Goal: Information Seeking & Learning: Check status

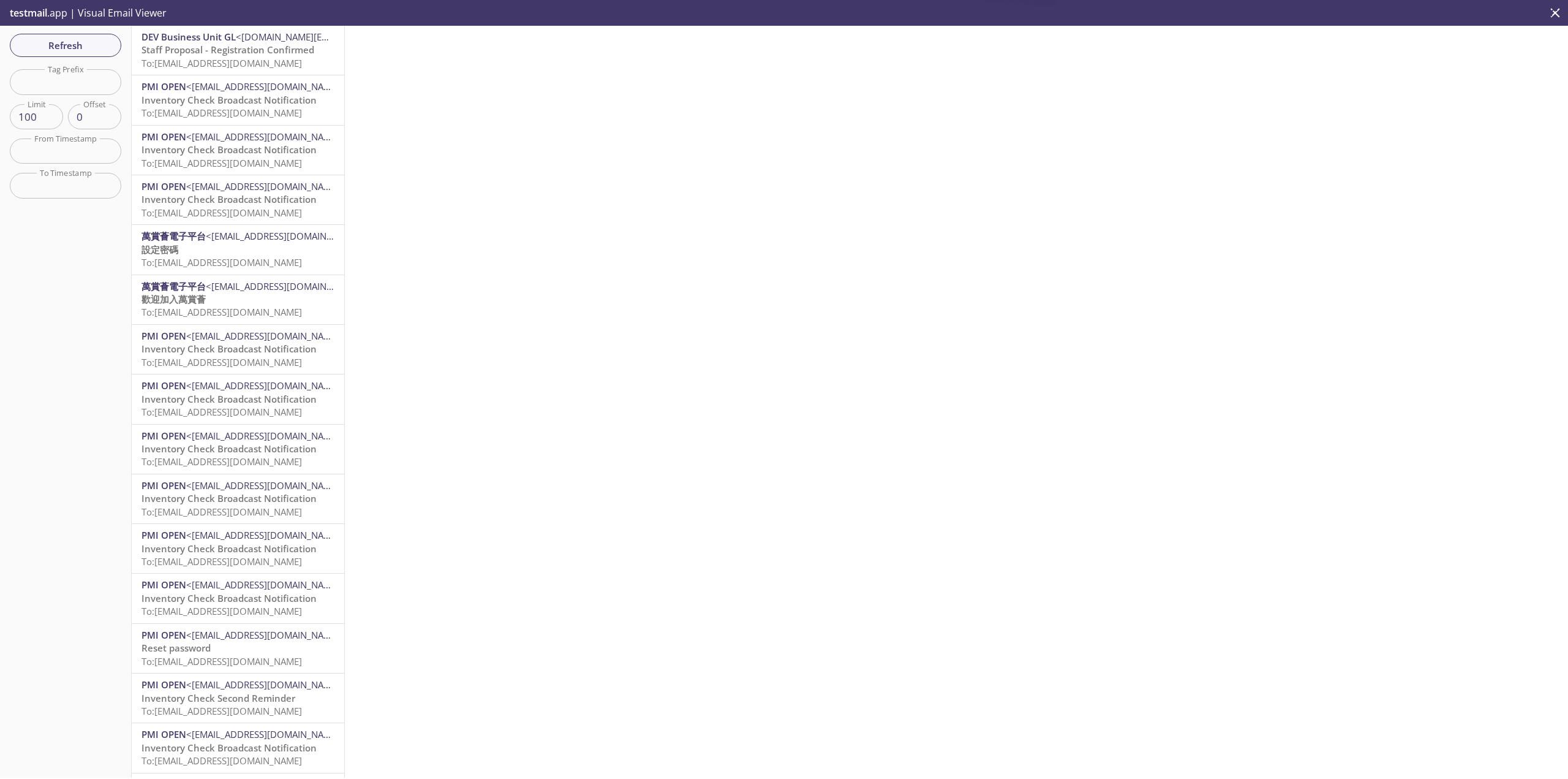
click at [284, 291] on span "<[EMAIL_ADDRESS][DOMAIN_NAME]>" at bounding box center [285, 286] width 159 height 12
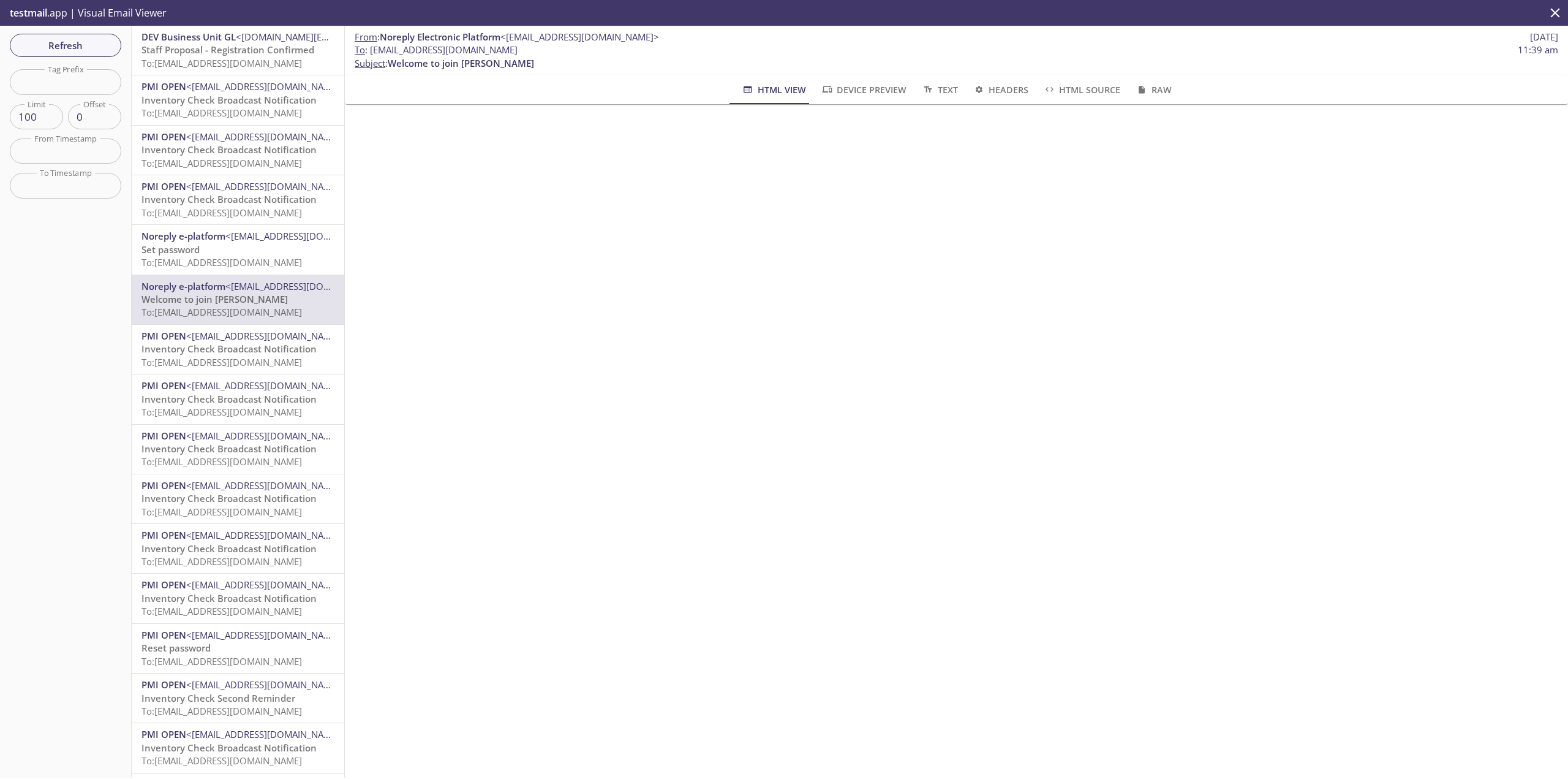
click at [98, 40] on span "Refresh" at bounding box center [66, 45] width 92 height 16
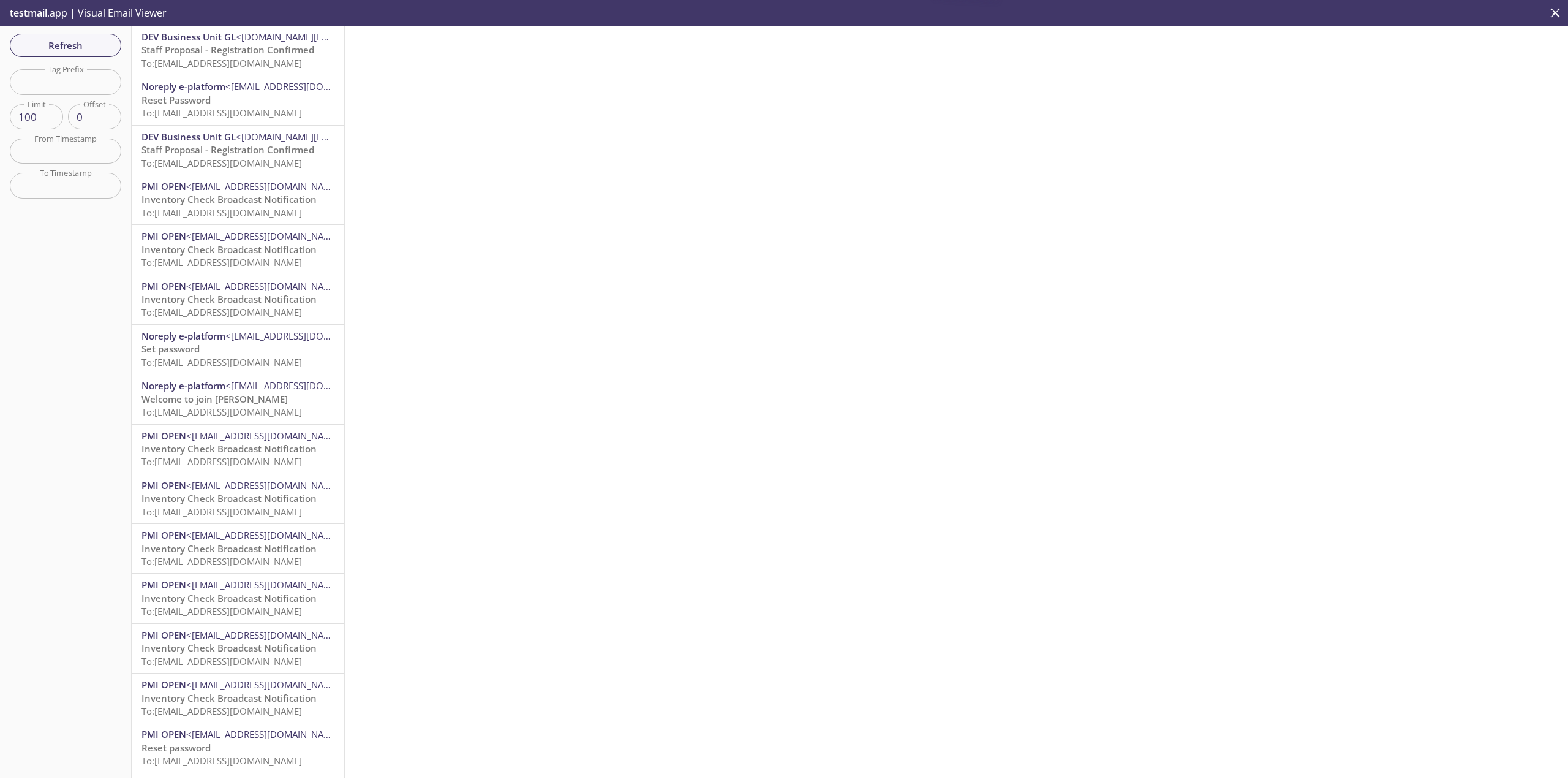
click at [279, 97] on p "Reset Password To: [EMAIL_ADDRESS][DOMAIN_NAME]" at bounding box center [238, 107] width 193 height 26
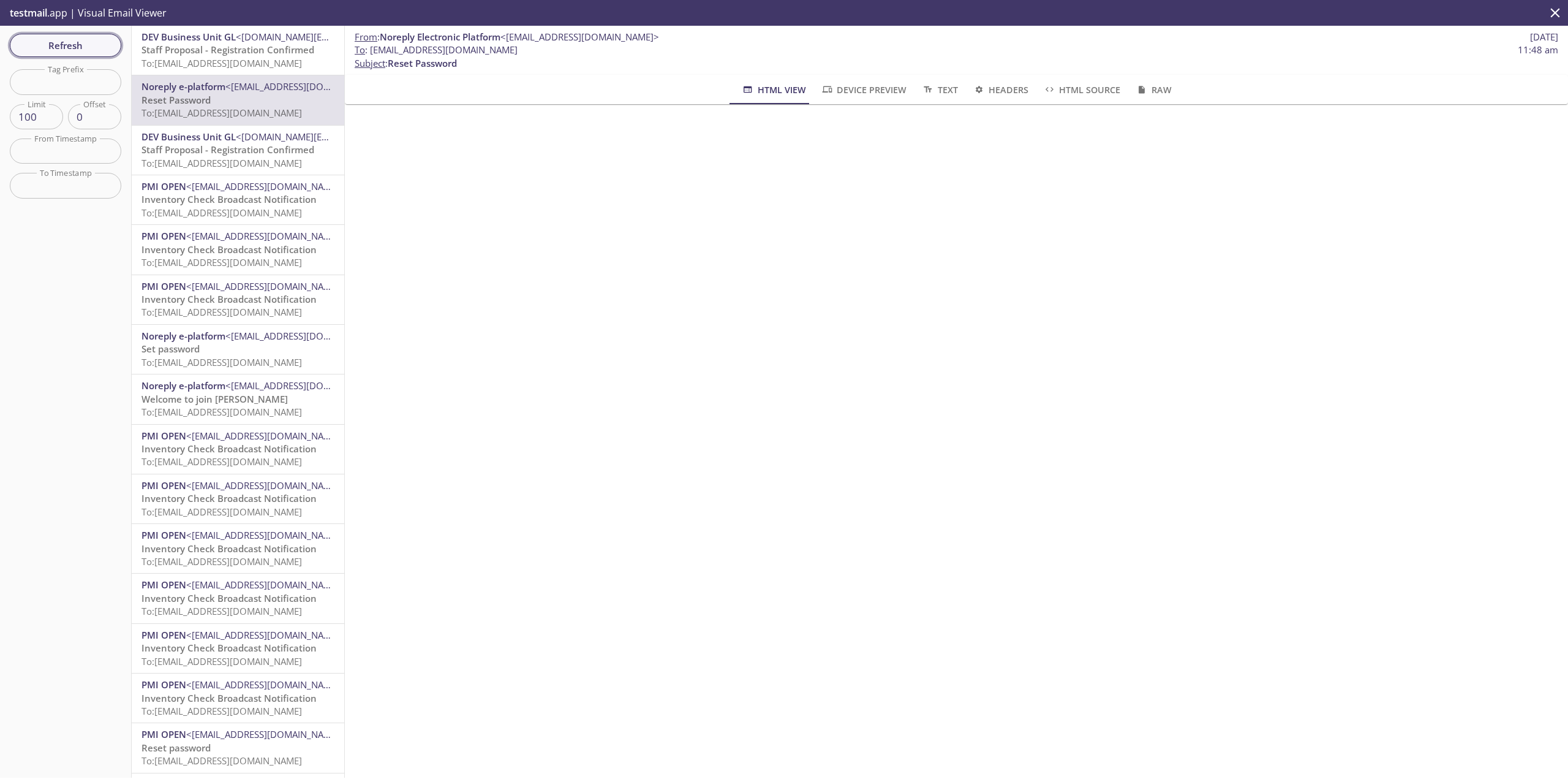
click at [100, 46] on span "Refresh" at bounding box center [66, 45] width 92 height 16
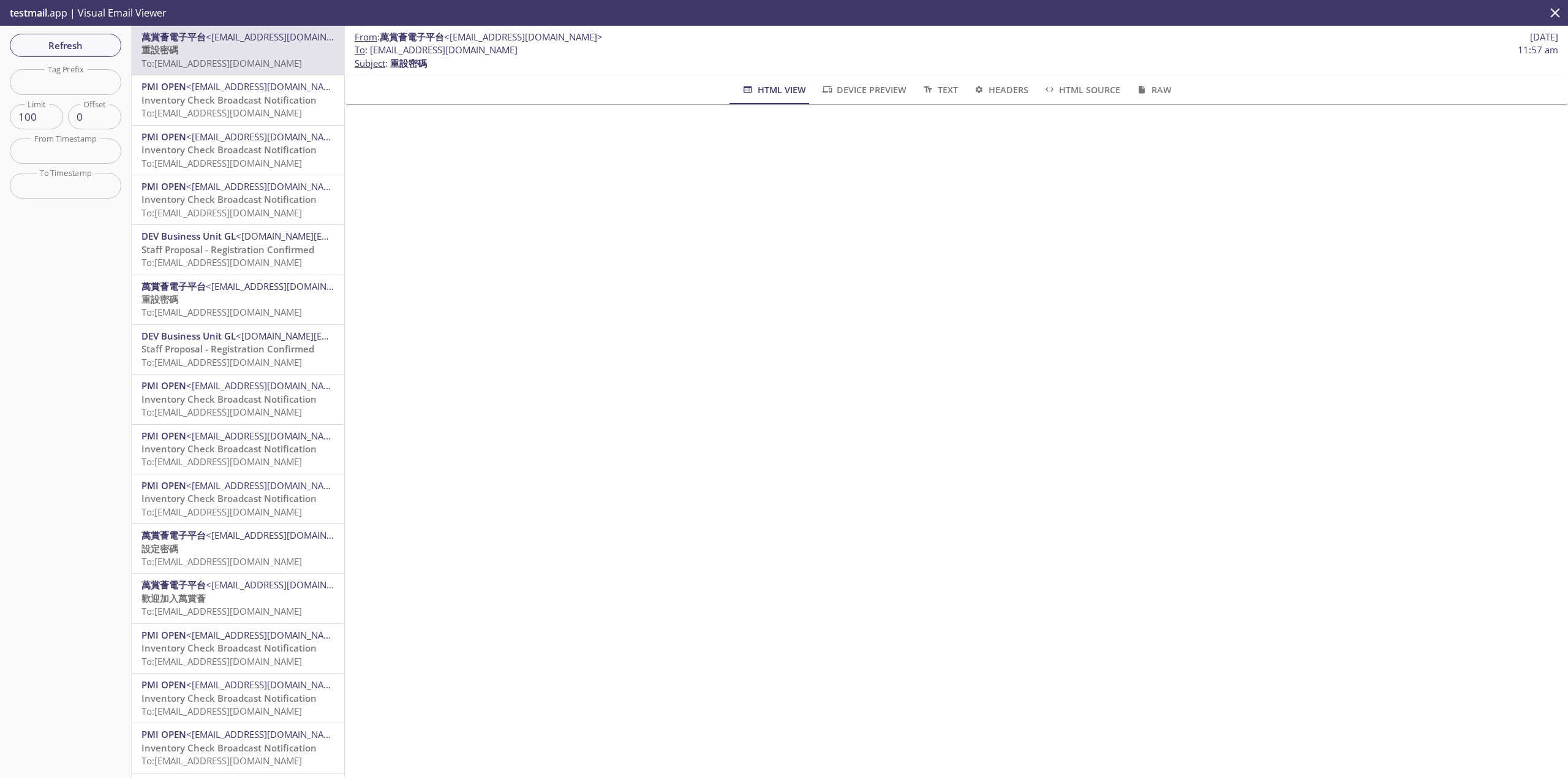
click at [129, 42] on div "Refresh Filters Tag Prefix Tag Prefix Limit 100 Limit Offset 0 Offset From Time…" at bounding box center [66, 402] width 132 height 752
click at [61, 42] on span "Refresh" at bounding box center [66, 45] width 92 height 16
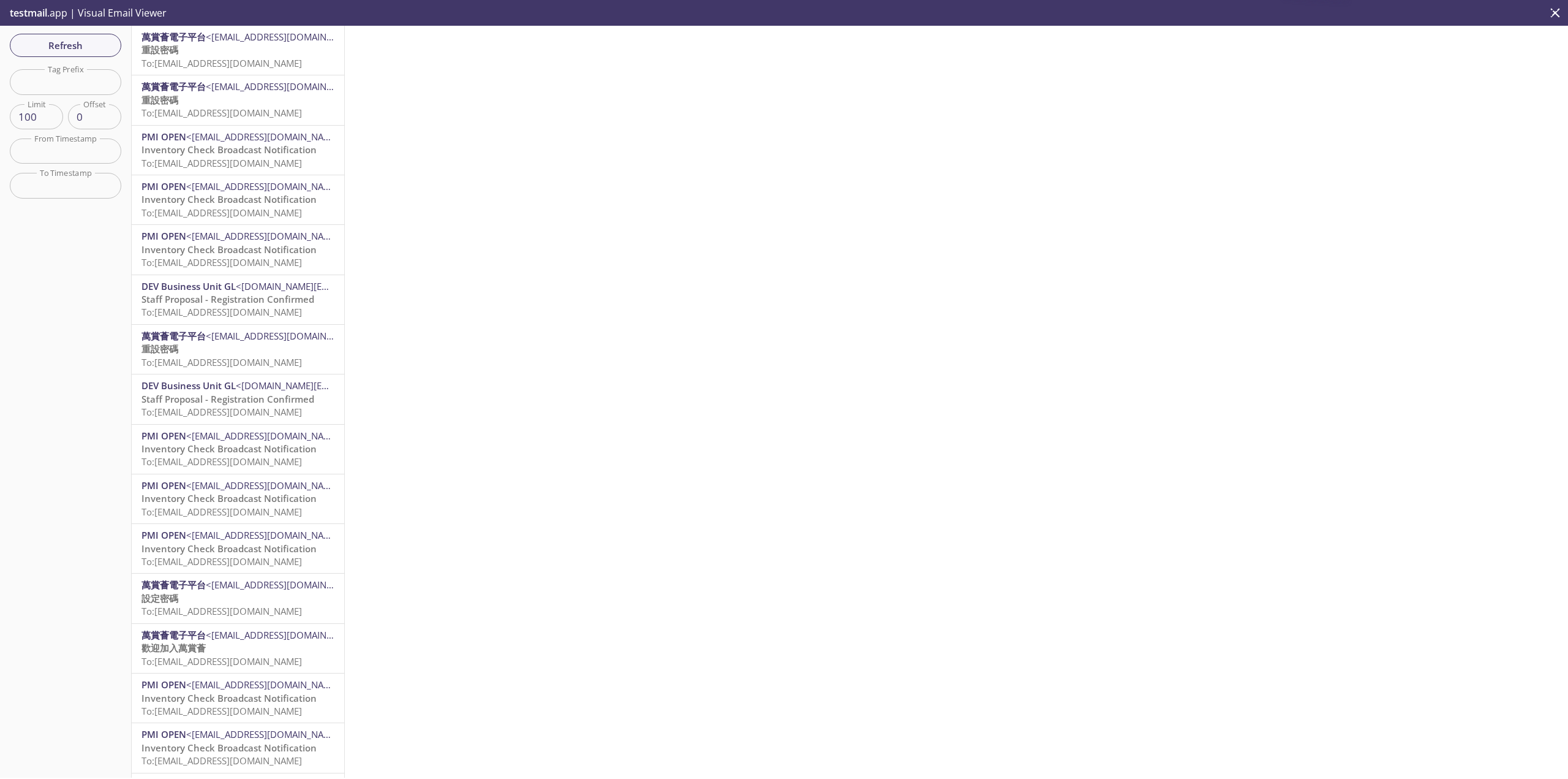
click at [207, 54] on p "重設密碼 To: [EMAIL_ADDRESS][DOMAIN_NAME]" at bounding box center [238, 57] width 193 height 26
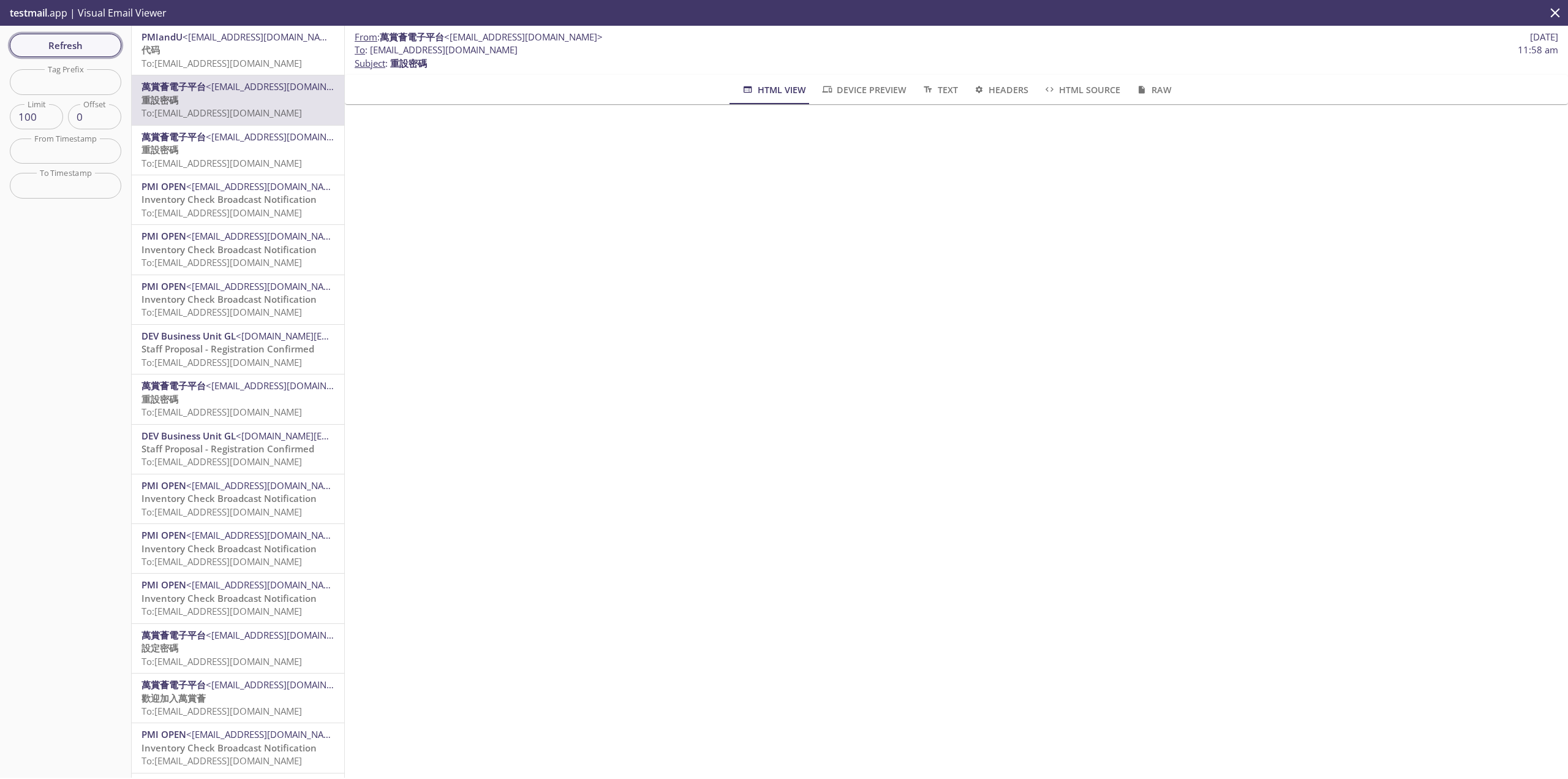
click at [91, 45] on span "Refresh" at bounding box center [66, 45] width 92 height 16
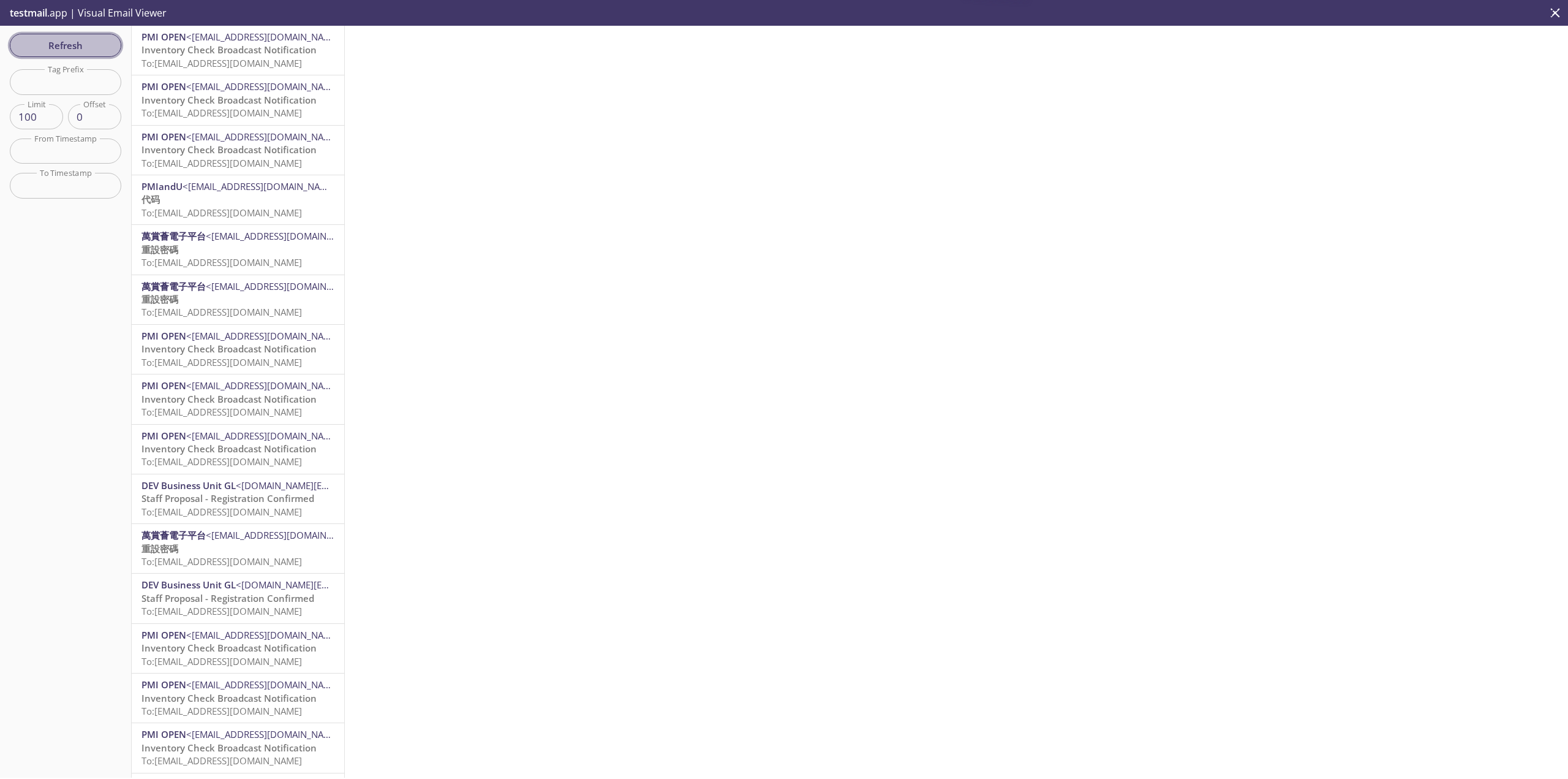
click at [91, 45] on span "Refresh" at bounding box center [66, 45] width 92 height 16
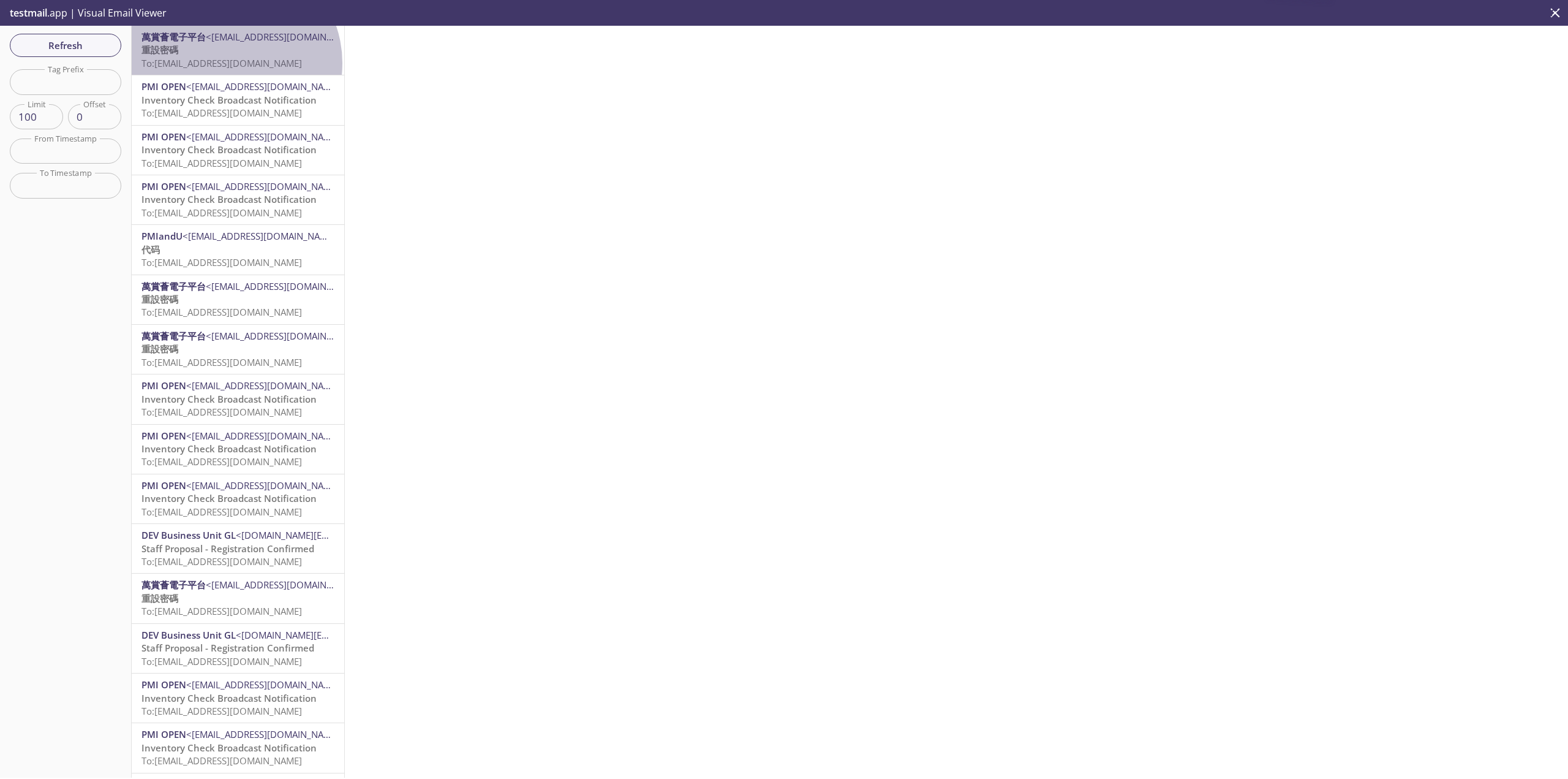
click at [228, 63] on span "To: [EMAIL_ADDRESS][DOMAIN_NAME]" at bounding box center [221, 62] width 161 height 12
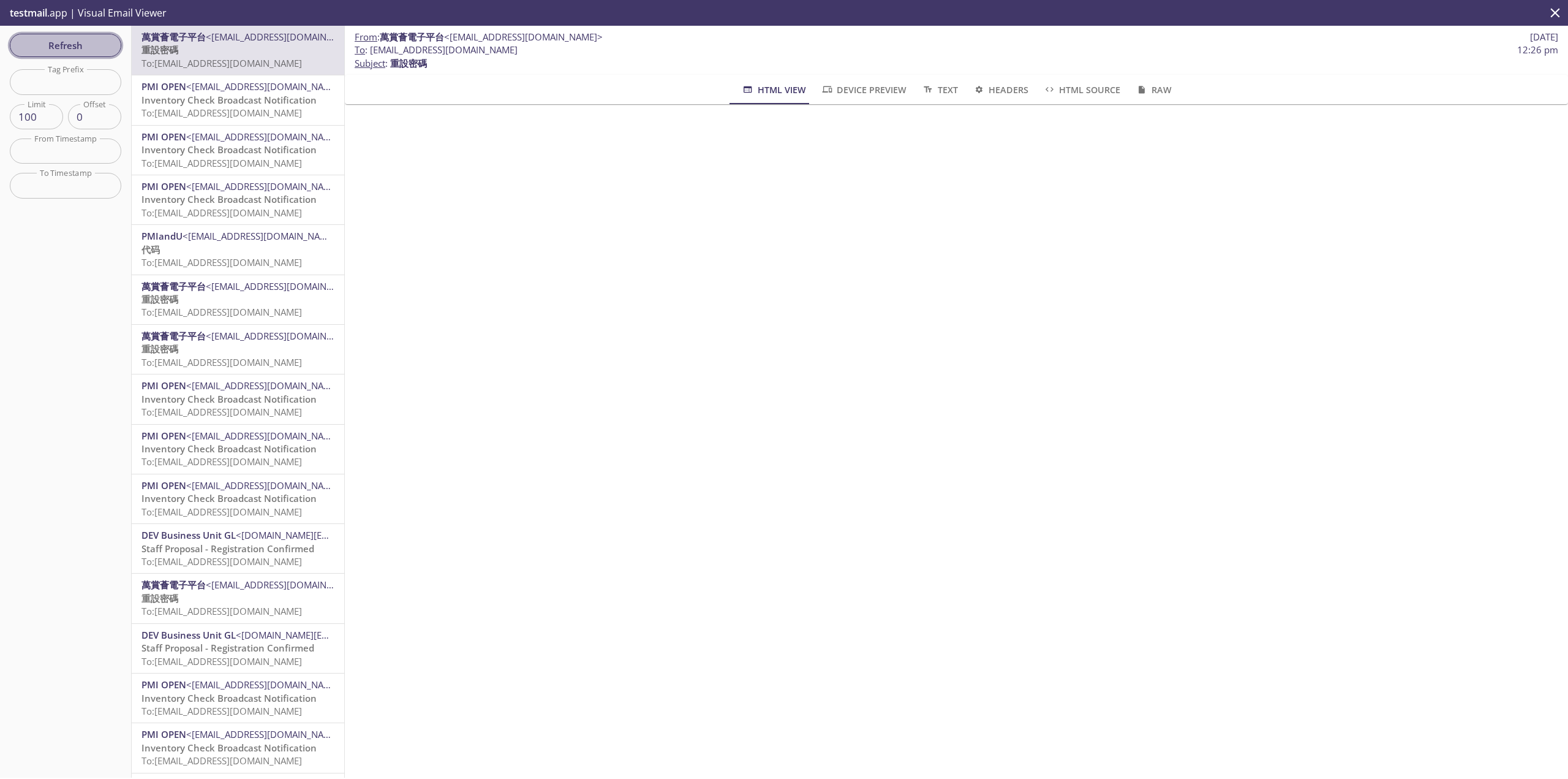
click at [57, 48] on span "Refresh" at bounding box center [66, 45] width 92 height 16
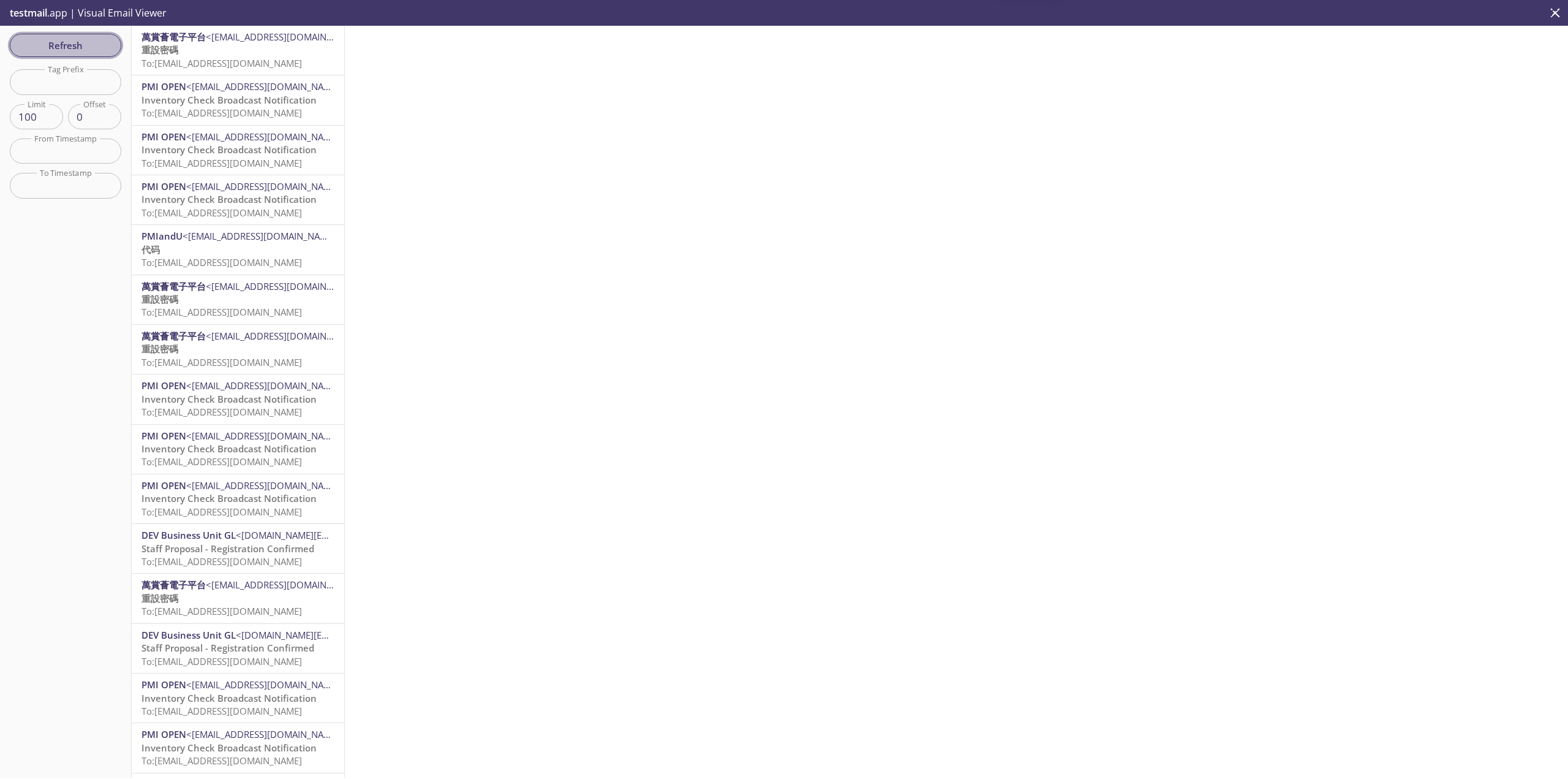
click at [57, 48] on span "Refresh" at bounding box center [66, 45] width 92 height 16
click at [218, 49] on p "重設密碼 To: [EMAIL_ADDRESS][DOMAIN_NAME]" at bounding box center [238, 57] width 193 height 26
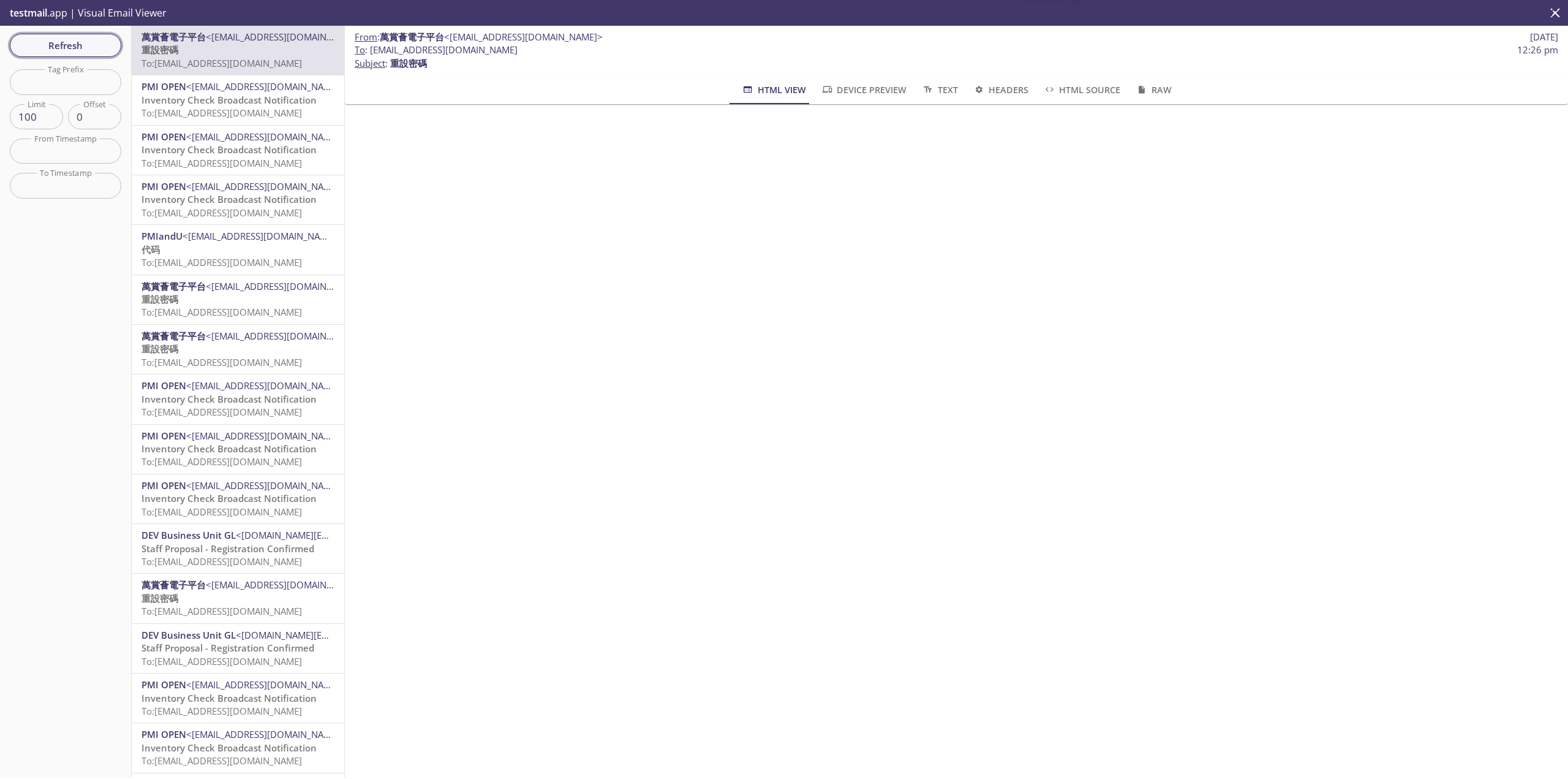
click at [47, 38] on span "Refresh" at bounding box center [66, 45] width 92 height 16
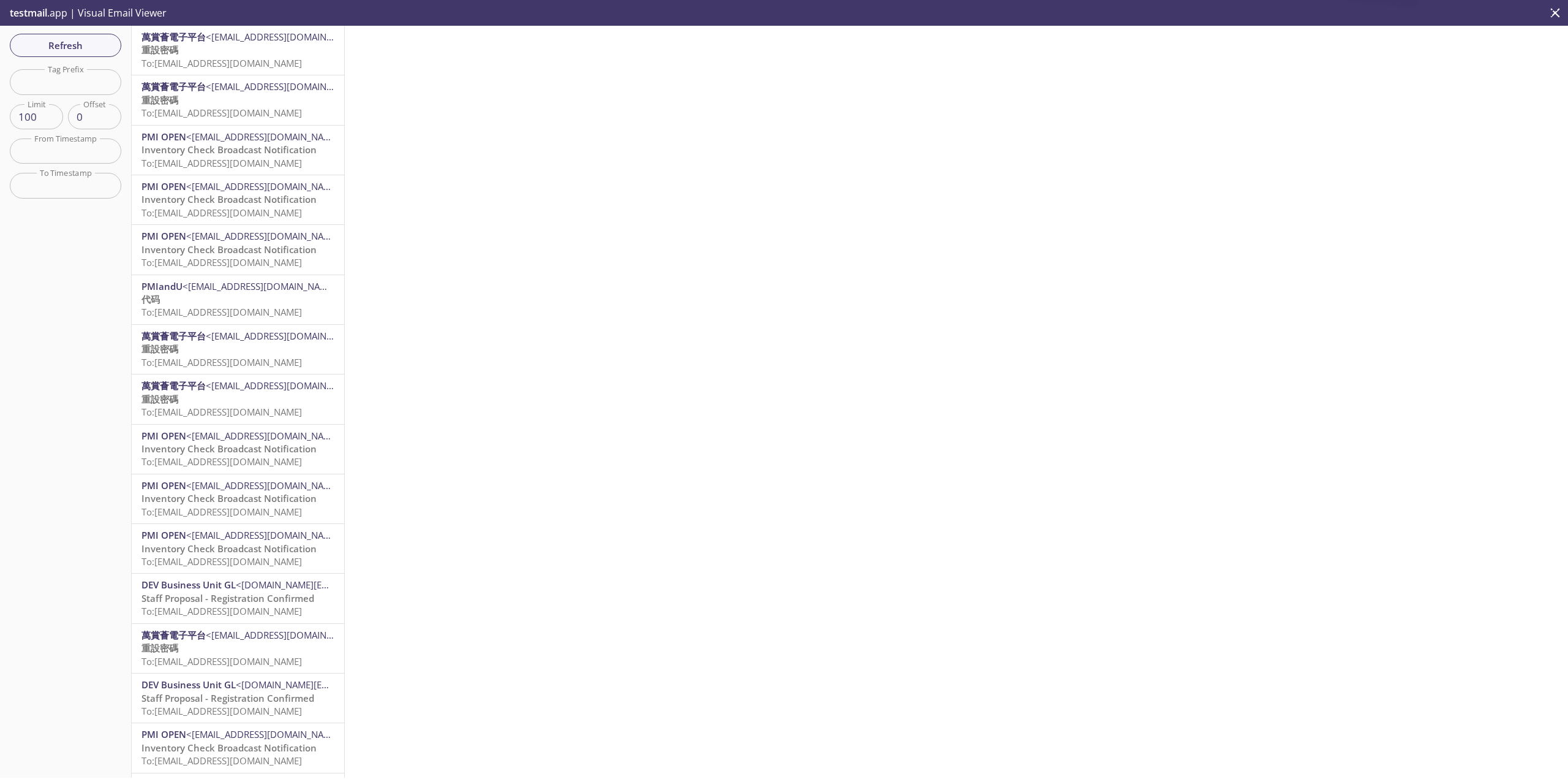
click at [221, 62] on span "To: [EMAIL_ADDRESS][DOMAIN_NAME]" at bounding box center [221, 62] width 161 height 12
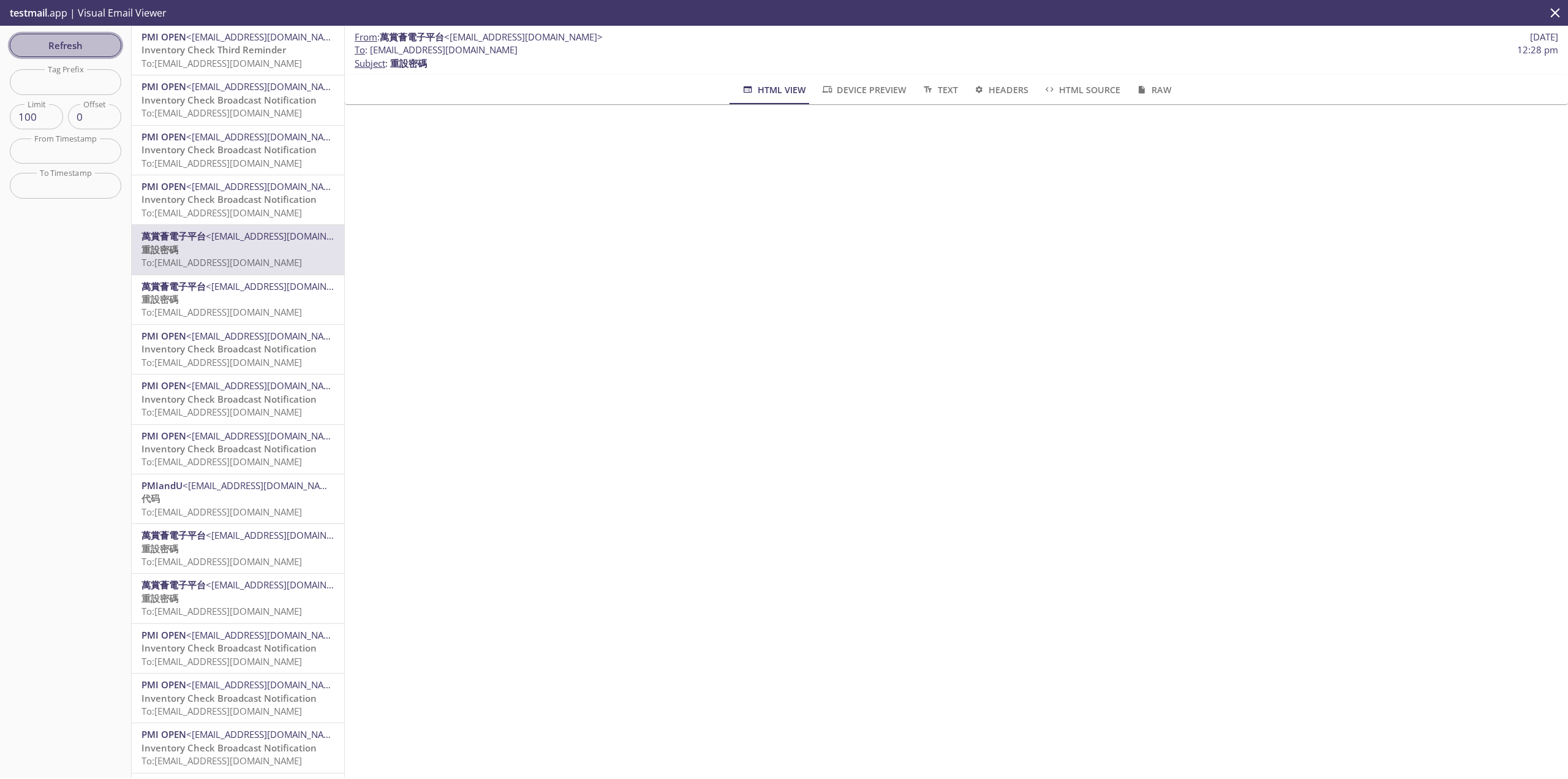
click at [112, 50] on button "Refresh" at bounding box center [66, 45] width 112 height 23
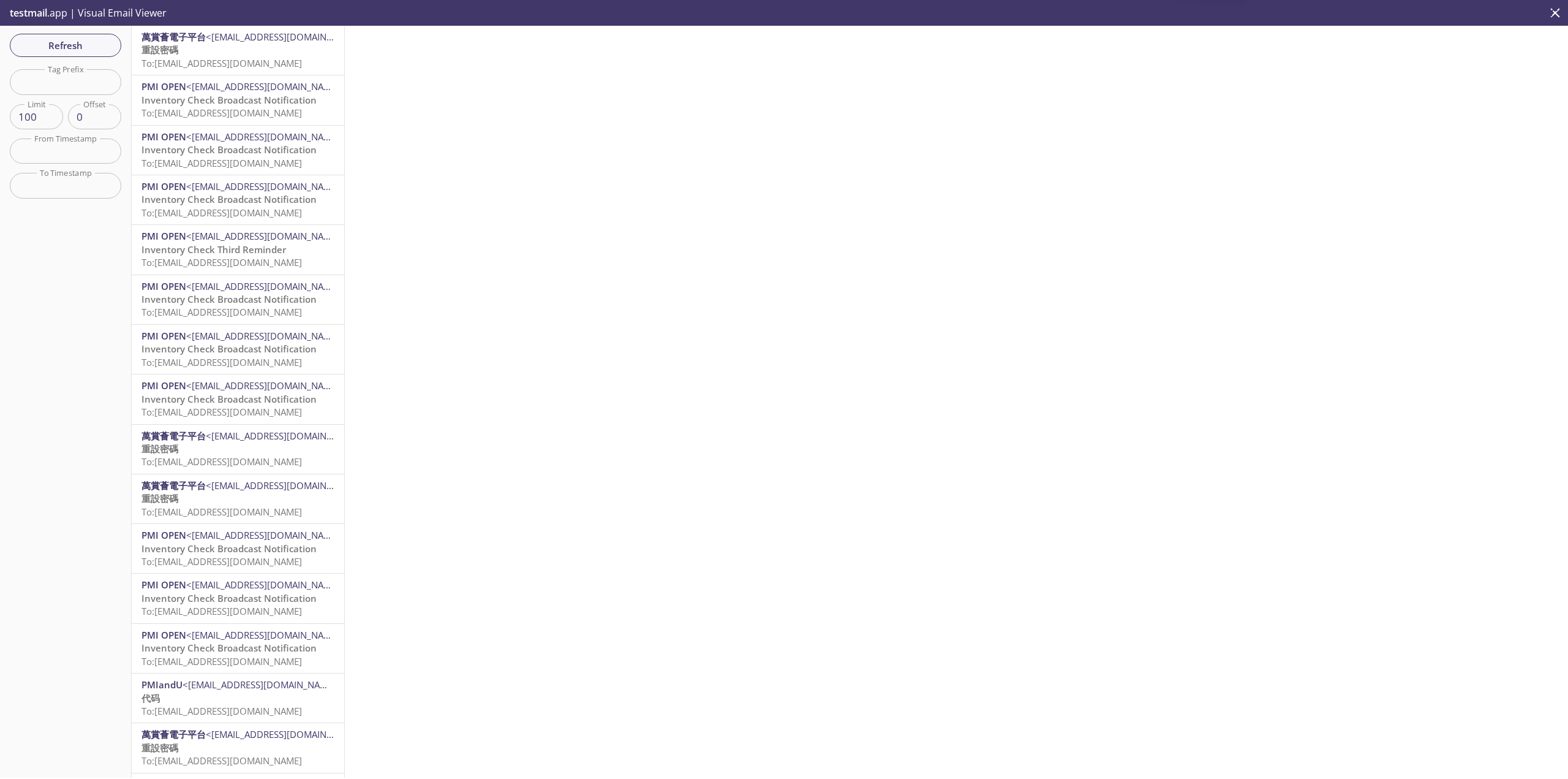
drag, startPoint x: 236, startPoint y: 59, endPoint x: 255, endPoint y: 61, distance: 19.1
click at [236, 59] on span "To: [EMAIL_ADDRESS][DOMAIN_NAME]" at bounding box center [221, 62] width 161 height 12
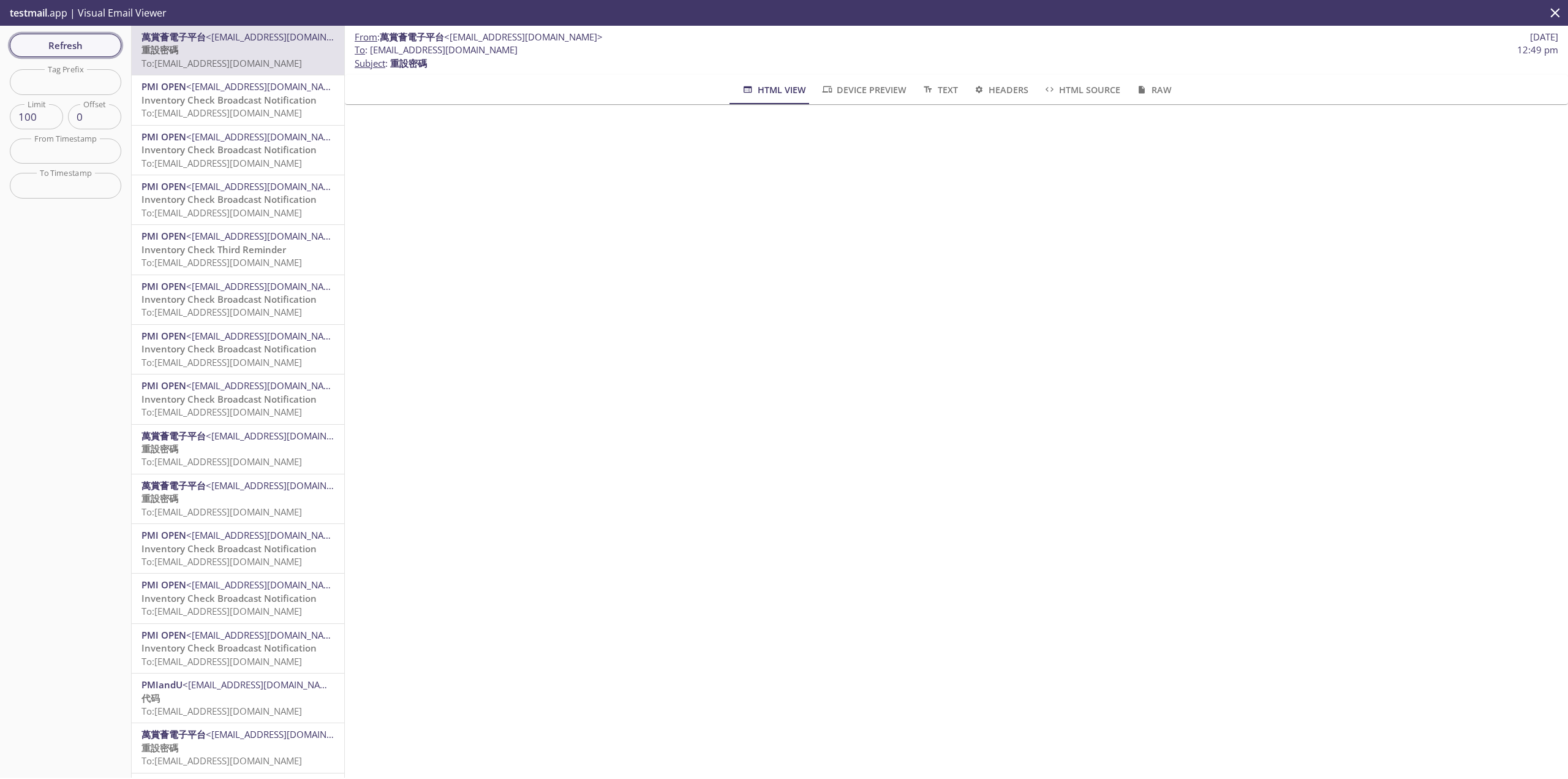
click at [78, 37] on span "Refresh" at bounding box center [66, 45] width 92 height 16
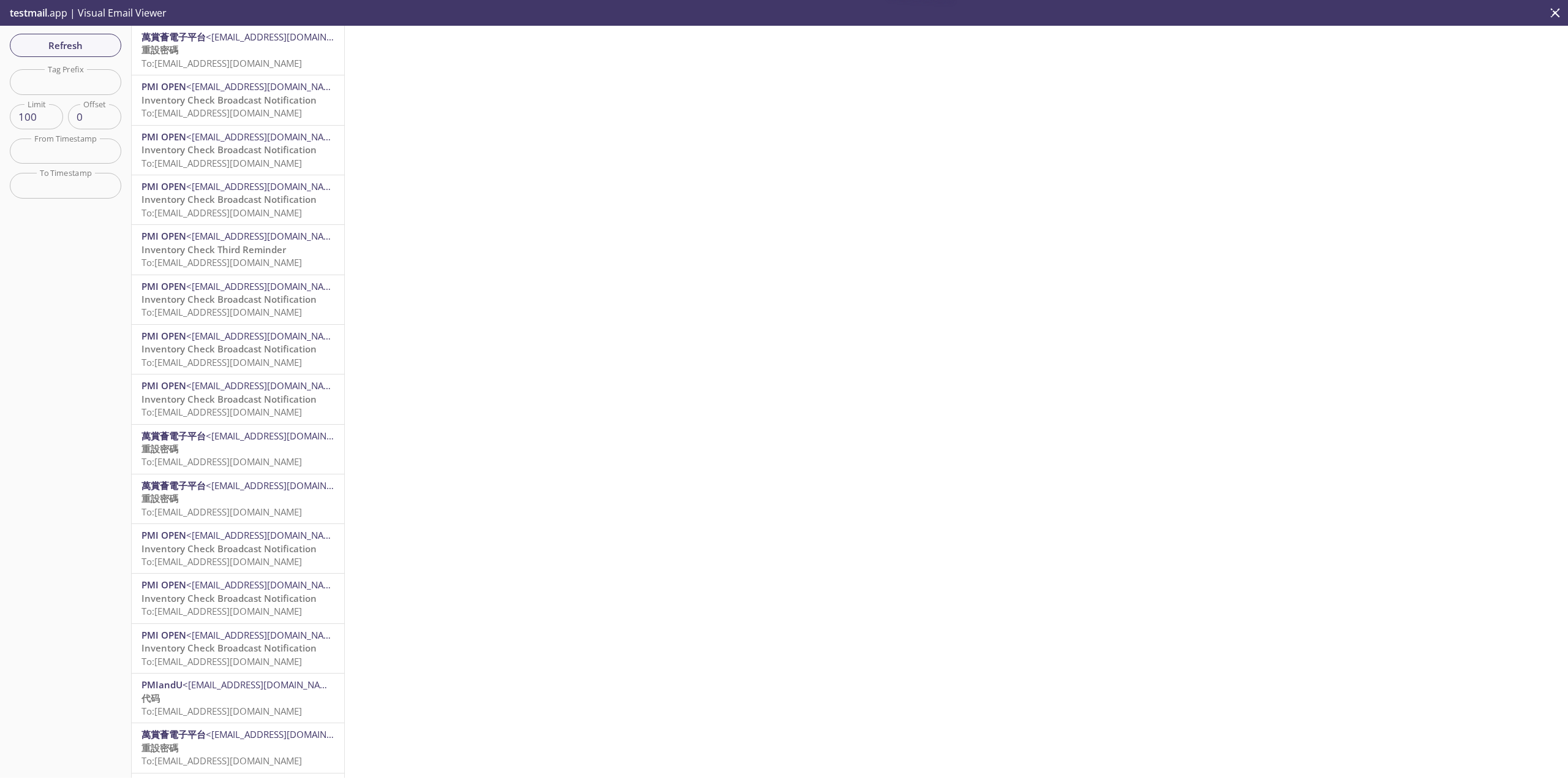
click at [103, 66] on div "Refresh Filters Tag Prefix Tag Prefix Limit 100 Limit Offset 0 Offset From Time…" at bounding box center [66, 402] width 132 height 752
click at [103, 52] on span "Refresh" at bounding box center [66, 45] width 92 height 16
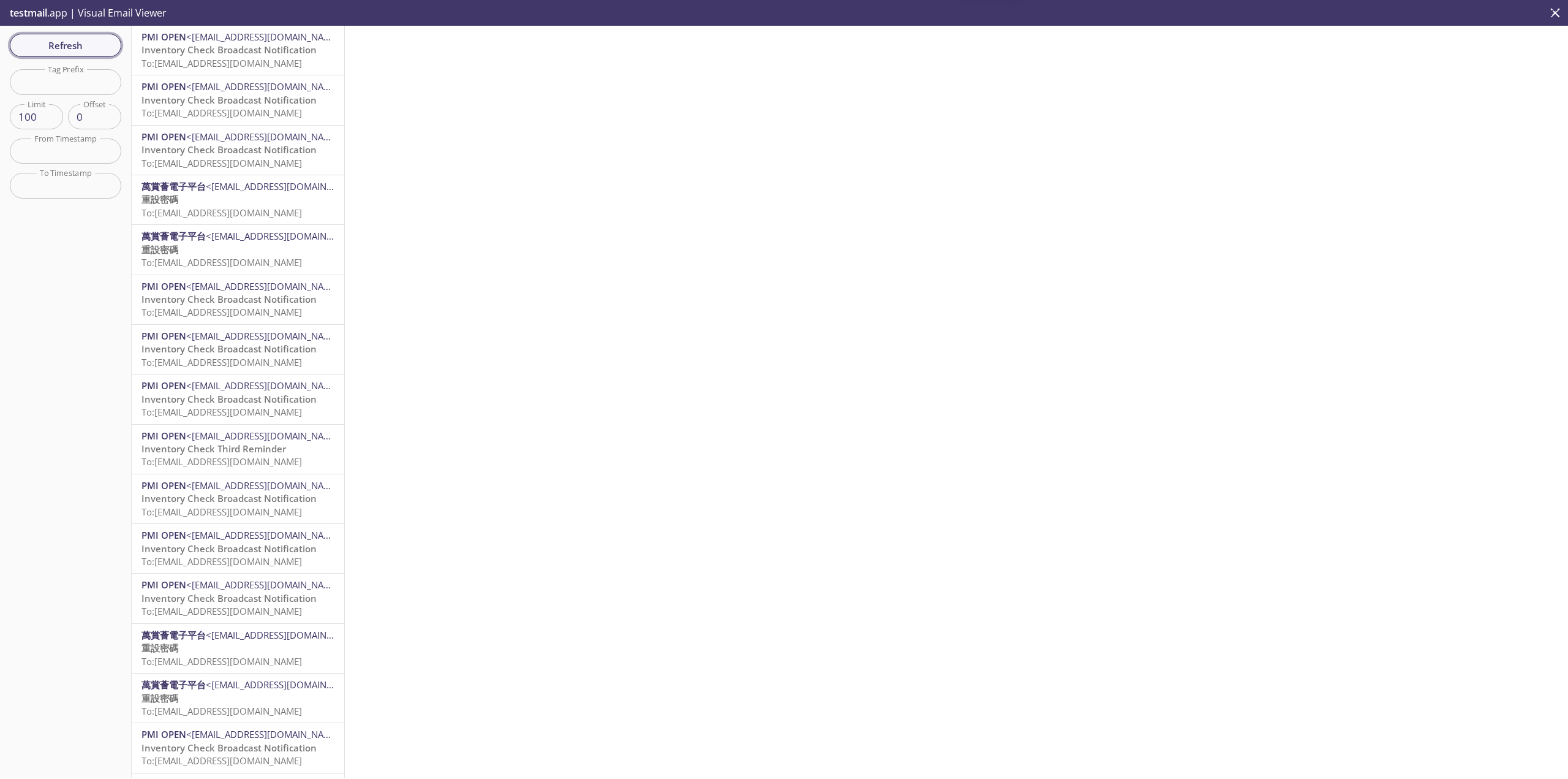
click at [63, 51] on span "Refresh" at bounding box center [66, 45] width 92 height 16
click at [52, 46] on span "Refresh" at bounding box center [66, 45] width 92 height 16
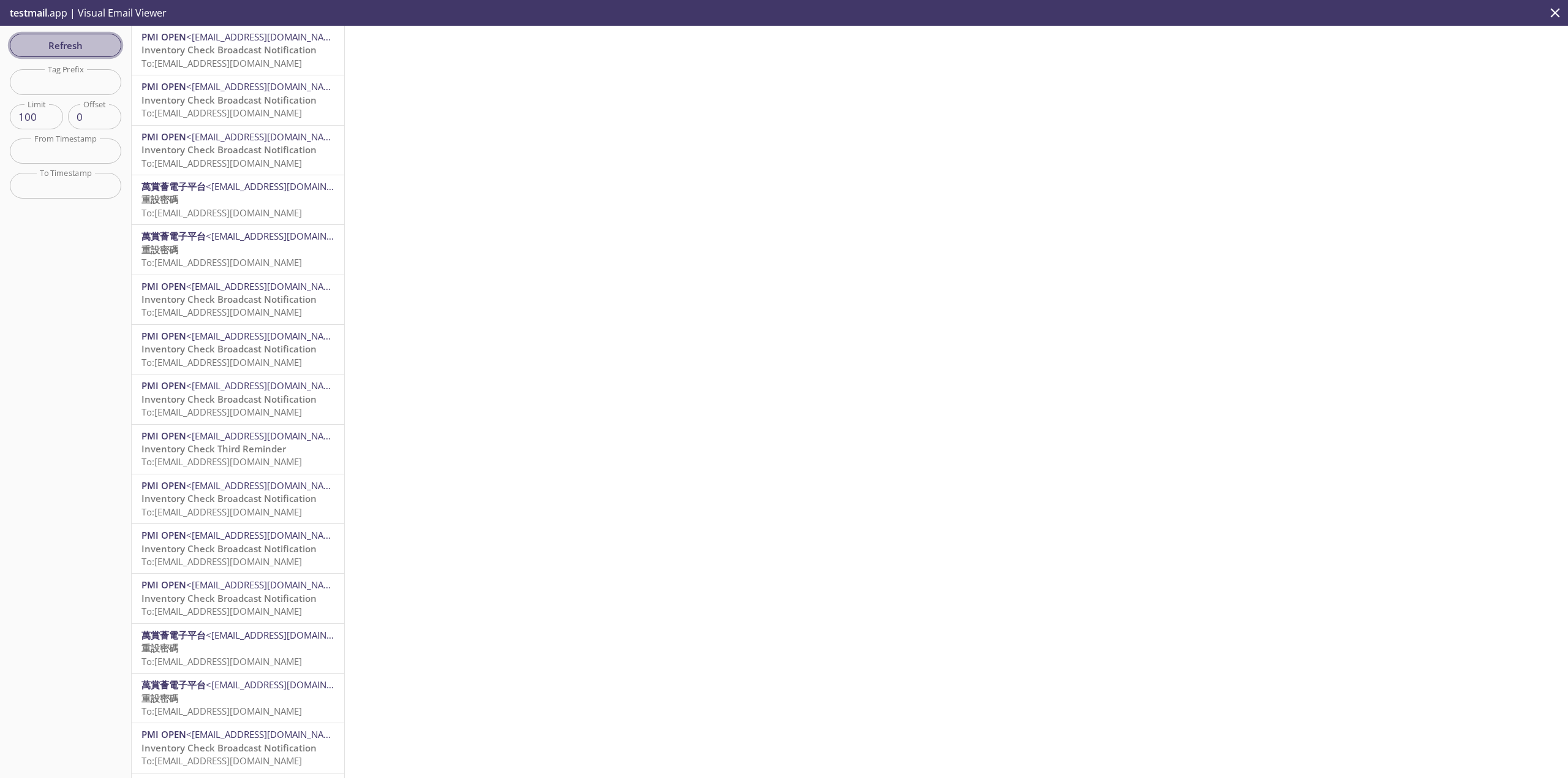
click at [88, 33] on button "Refresh" at bounding box center [66, 45] width 112 height 23
click at [124, 43] on div "Refresh Filters Tag Prefix Tag Prefix Limit 100 Limit Offset 0 Offset From Time…" at bounding box center [66, 402] width 132 height 752
click at [103, 43] on span "Refresh" at bounding box center [66, 45] width 92 height 16
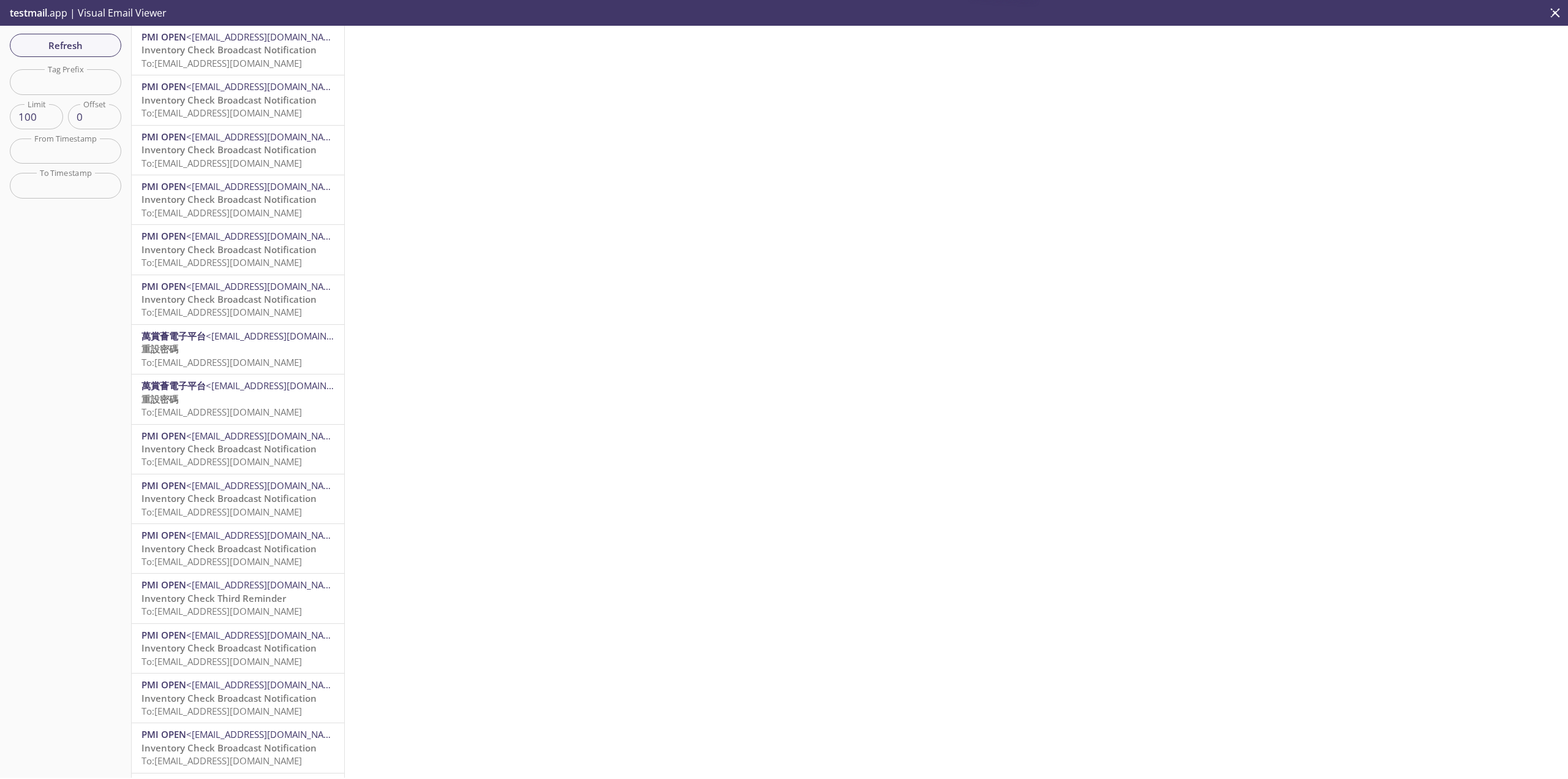
click at [269, 343] on div "萬賞薈電子平台 <[EMAIL_ADDRESS][DOMAIN_NAME]> 重設密碼 To: [EMAIL_ADDRESS][DOMAIN_NAME]" at bounding box center [238, 349] width 193 height 39
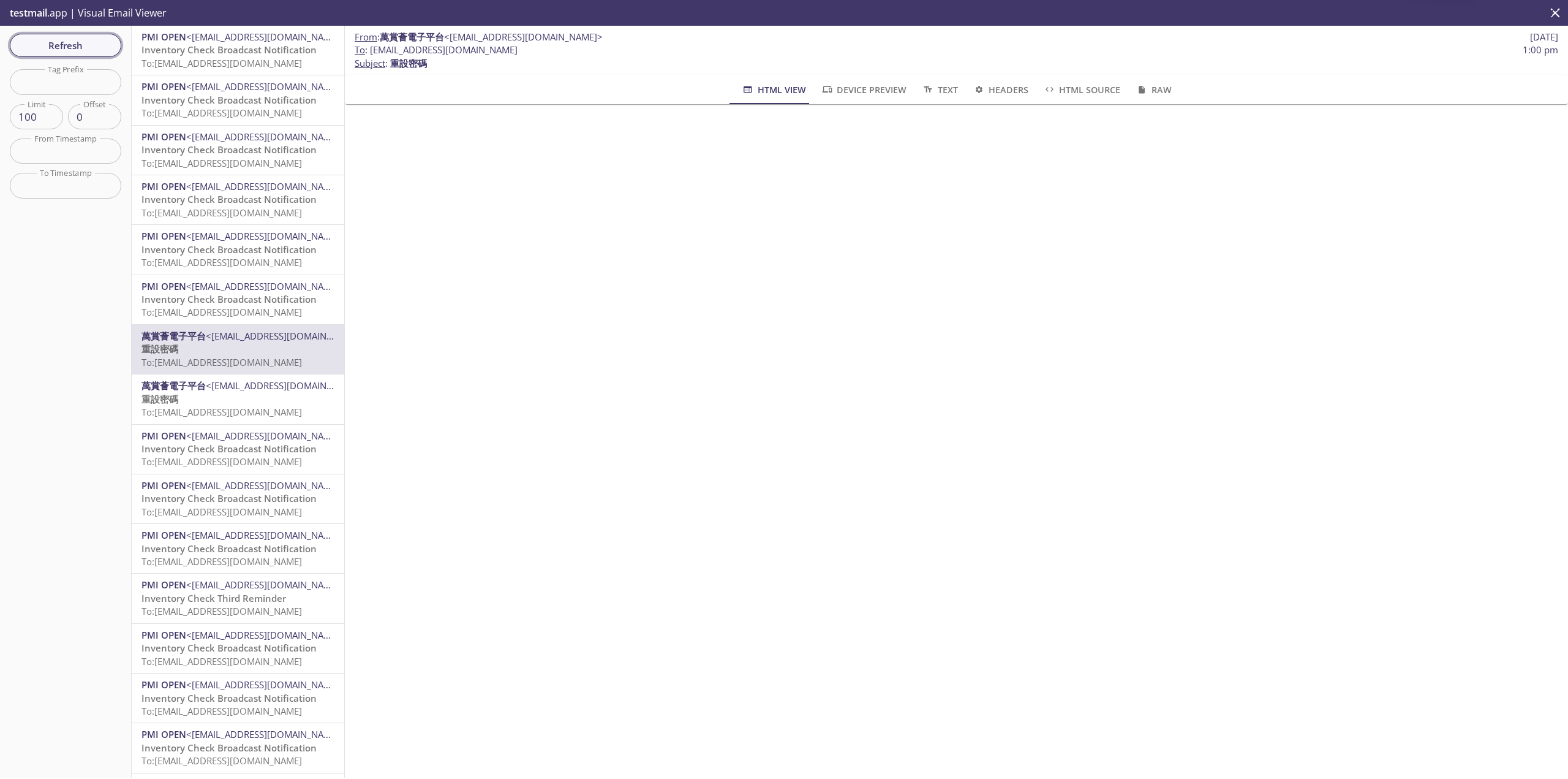
click at [54, 49] on span "Refresh" at bounding box center [66, 45] width 92 height 16
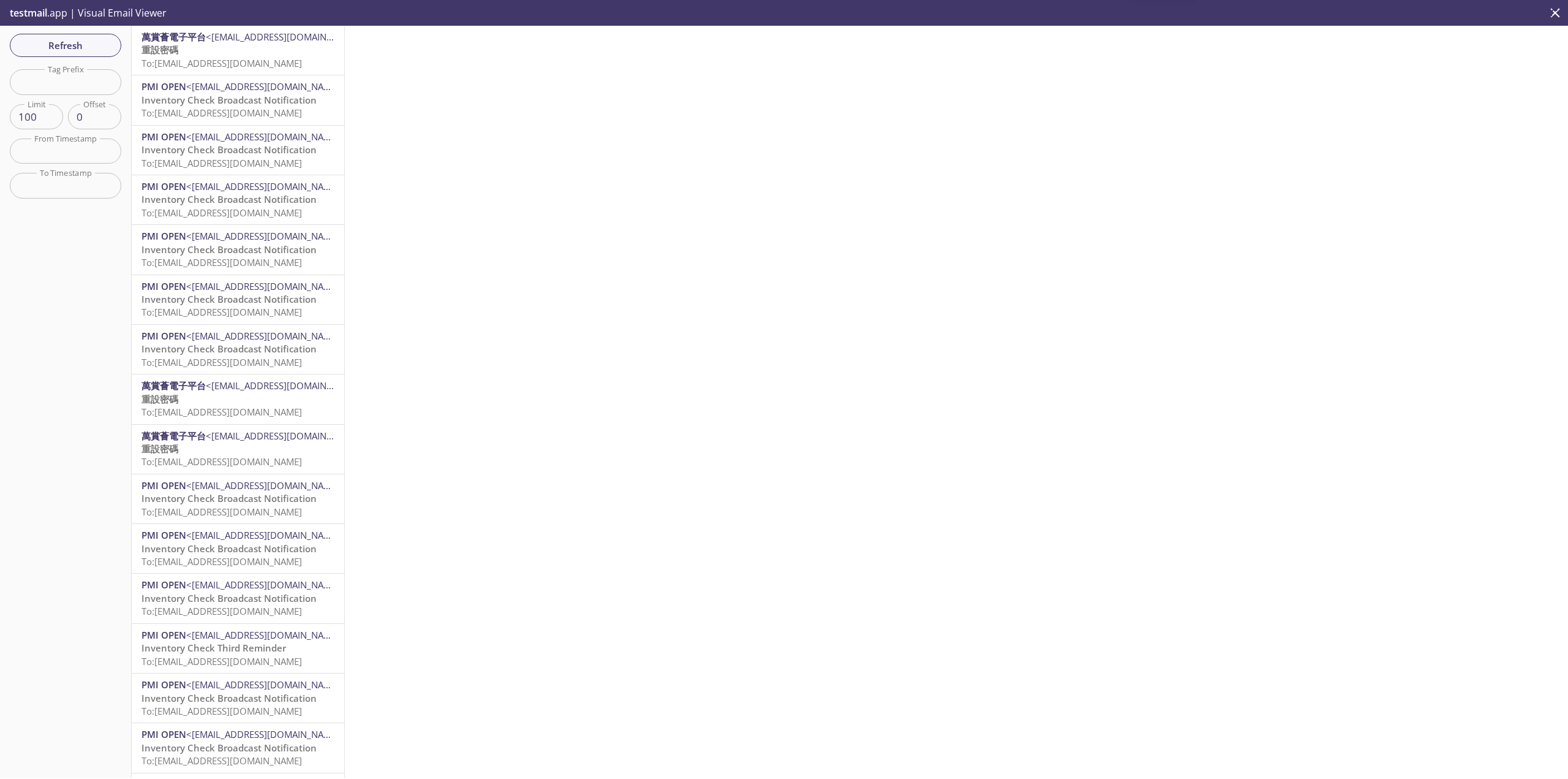
click at [282, 73] on div "萬賞薈電子平台 <[EMAIL_ADDRESS][DOMAIN_NAME]> 重設密碼 To: [EMAIL_ADDRESS][DOMAIN_NAME]" at bounding box center [238, 50] width 212 height 49
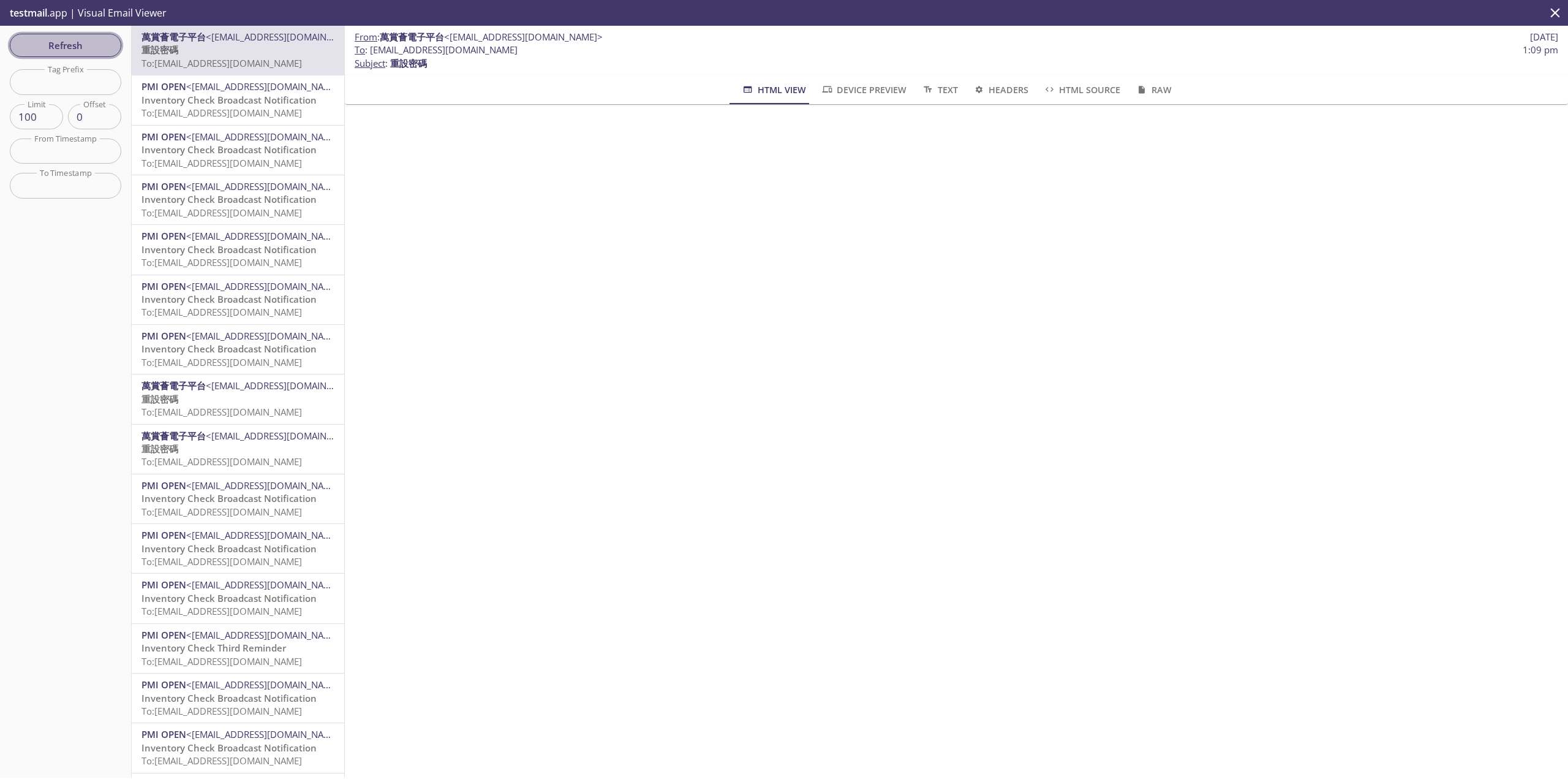
click at [103, 33] on button "Refresh" at bounding box center [66, 45] width 112 height 23
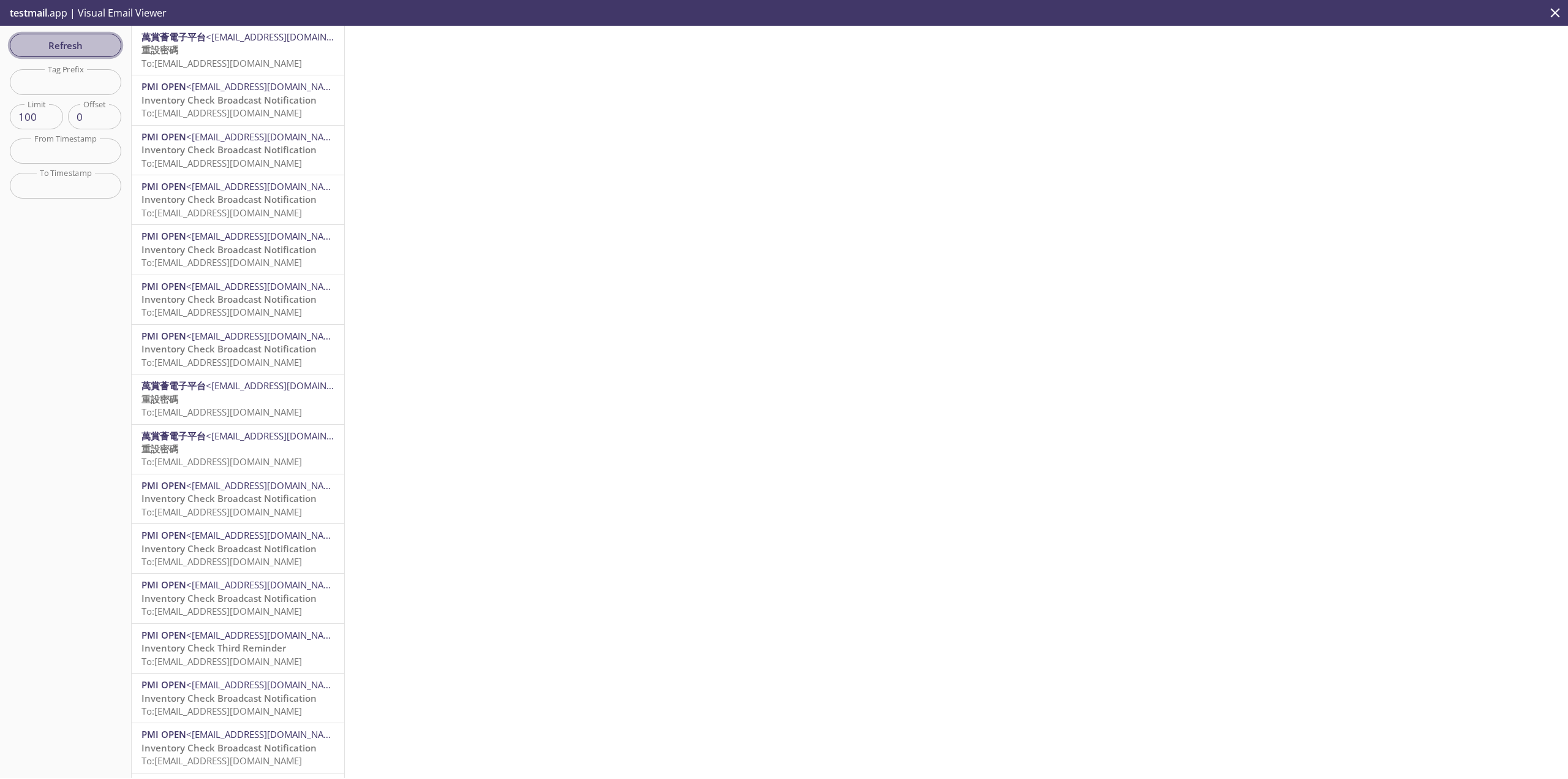
click at [103, 38] on span "Refresh" at bounding box center [66, 45] width 92 height 16
click at [258, 54] on p "重設密碼 To: [EMAIL_ADDRESS][DOMAIN_NAME]" at bounding box center [238, 57] width 193 height 26
